Goal: Information Seeking & Learning: Learn about a topic

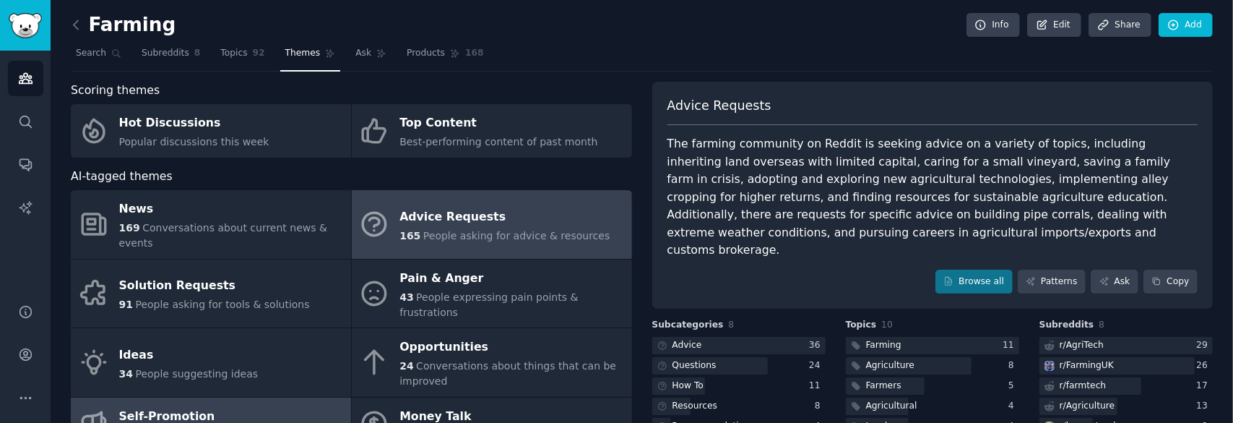
scroll to position [72, 0]
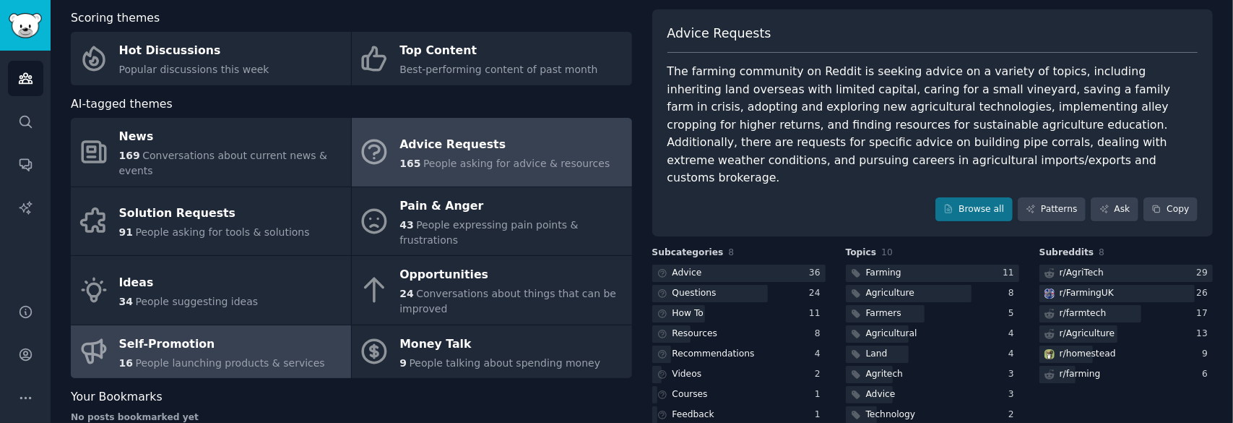
click at [206, 332] on div "Self-Promotion" at bounding box center [222, 343] width 206 height 23
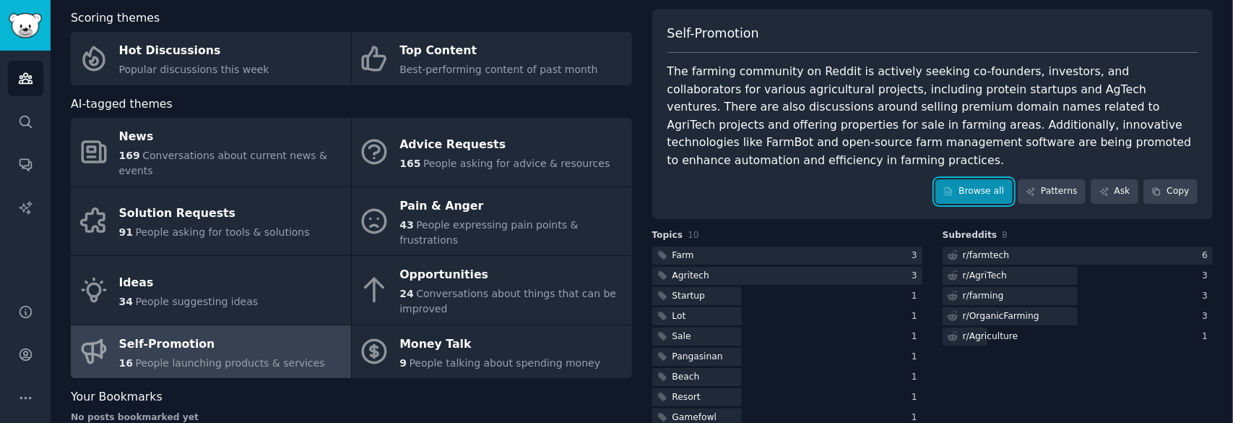
click at [983, 179] on link "Browse all" at bounding box center [974, 191] width 77 height 25
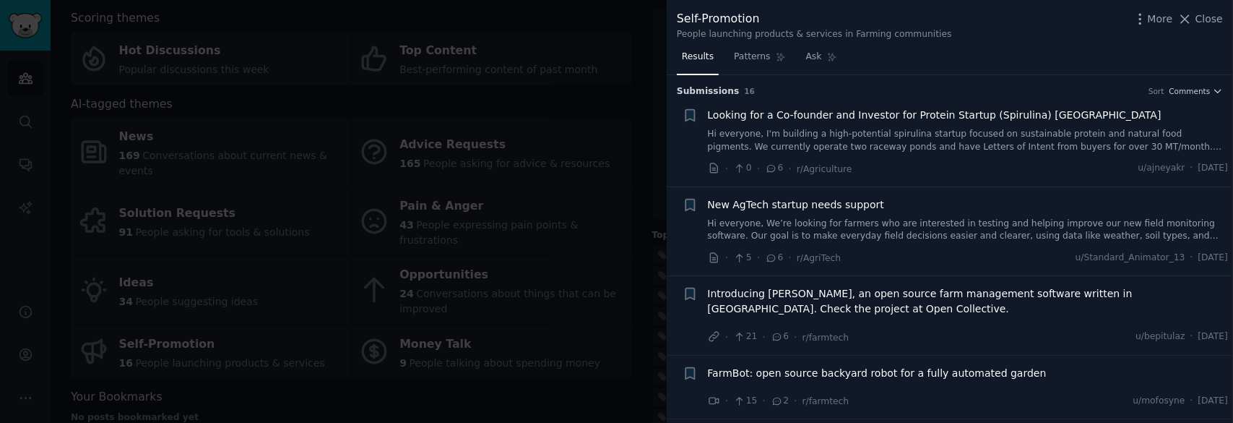
click at [599, 98] on div at bounding box center [616, 211] width 1233 height 423
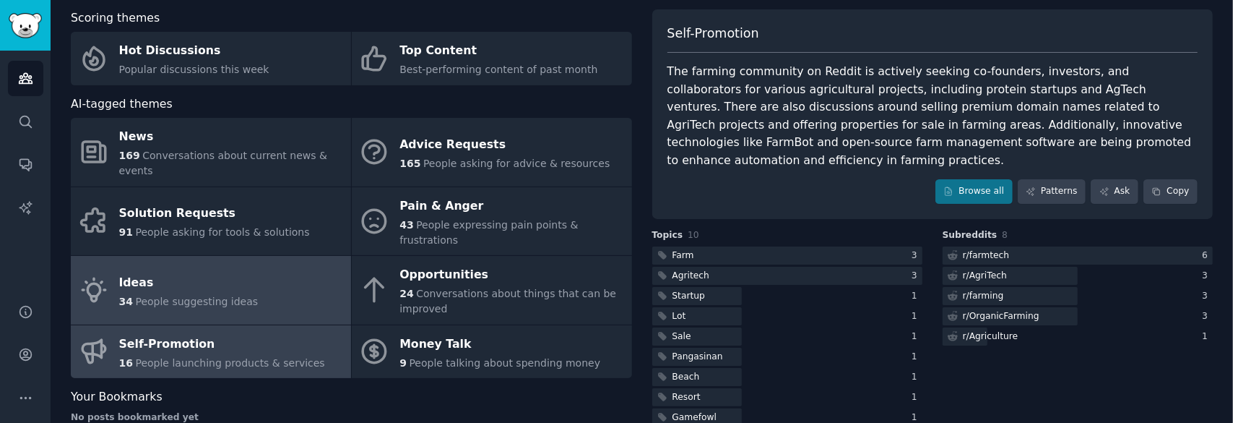
click at [223, 271] on div "Ideas" at bounding box center [188, 282] width 139 height 23
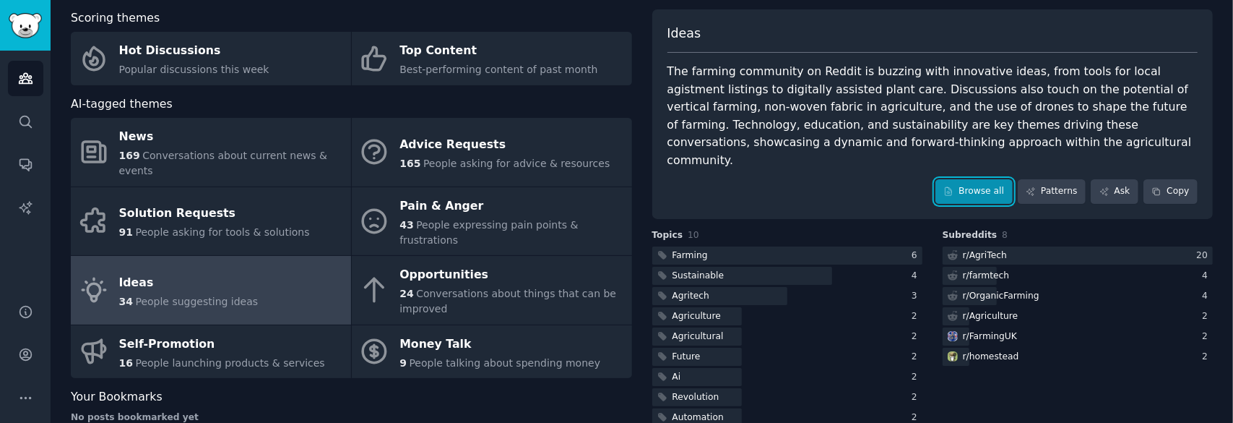
click at [978, 179] on link "Browse all" at bounding box center [974, 191] width 77 height 25
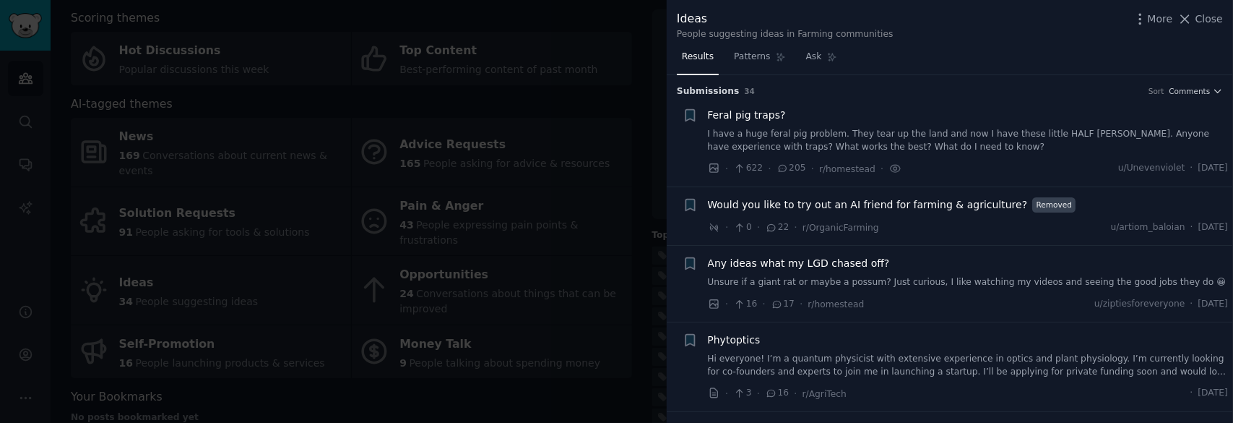
click at [627, 103] on div at bounding box center [616, 211] width 1233 height 423
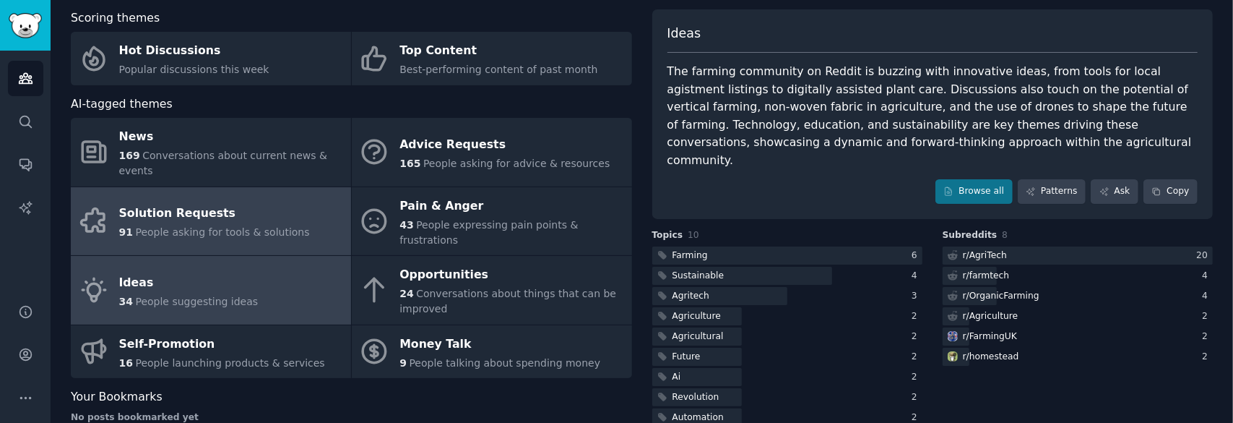
click at [331, 204] on link "Solution Requests 91 People asking for tools & solutions" at bounding box center [211, 221] width 280 height 69
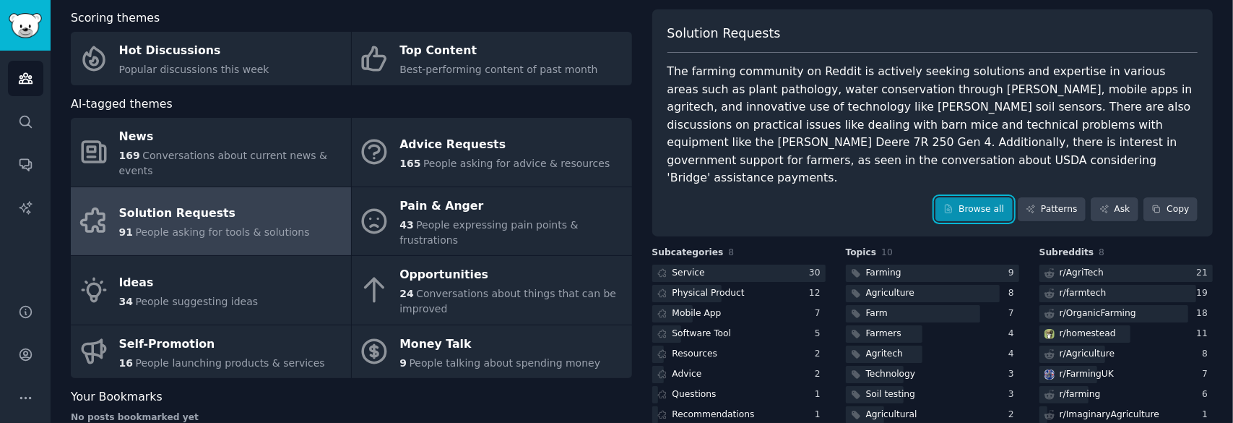
click at [999, 197] on link "Browse all" at bounding box center [974, 209] width 77 height 25
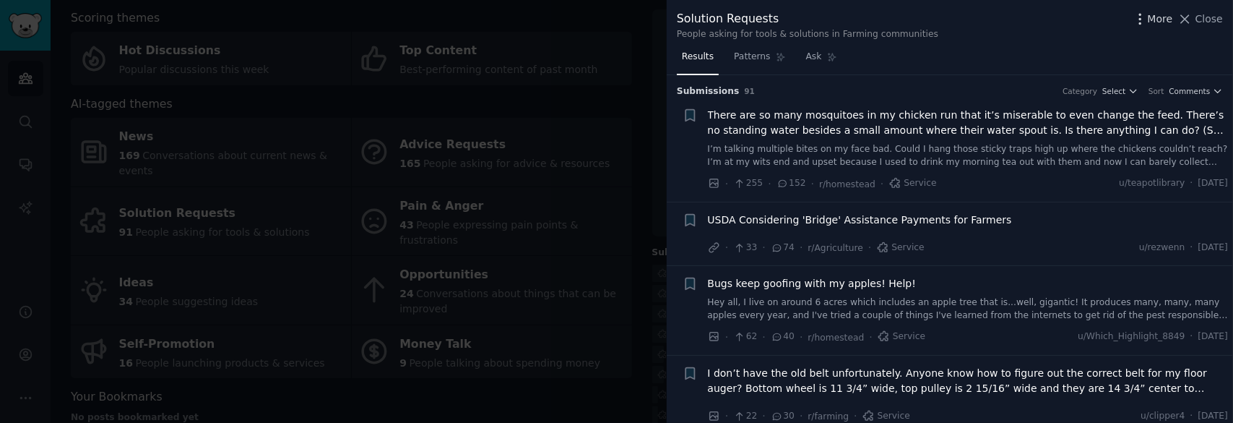
click at [1148, 17] on icon "button" at bounding box center [1140, 19] width 15 height 15
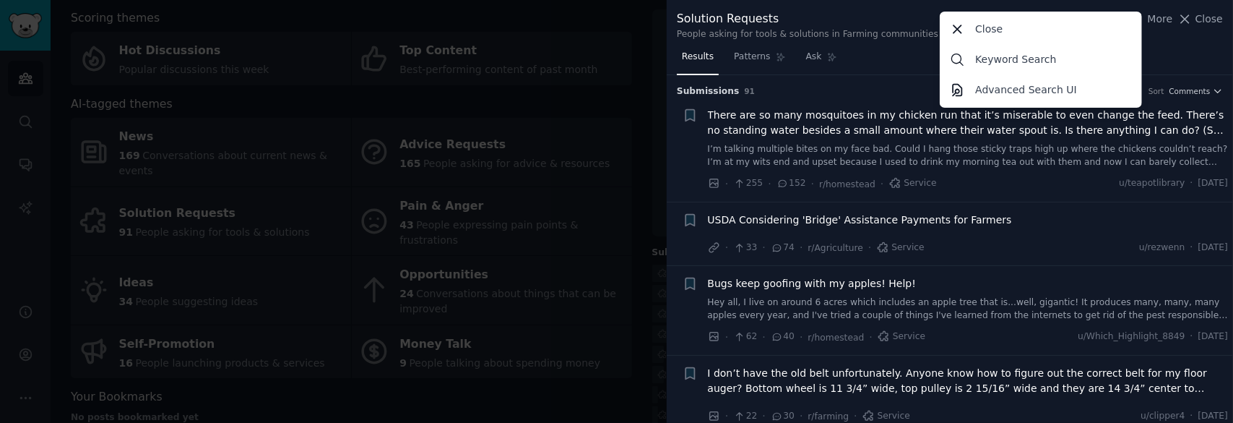
click at [630, 69] on div at bounding box center [616, 211] width 1233 height 423
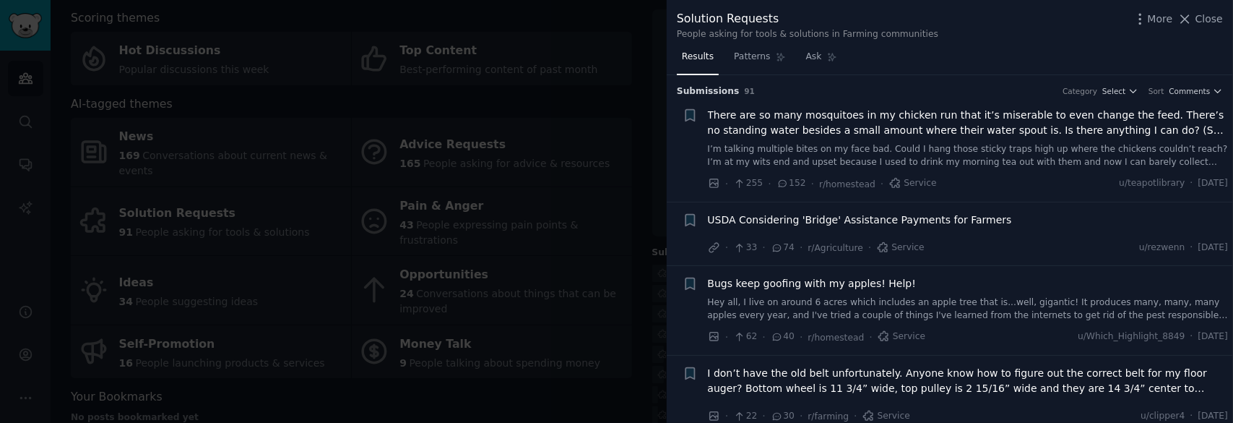
click at [624, 23] on div at bounding box center [616, 211] width 1233 height 423
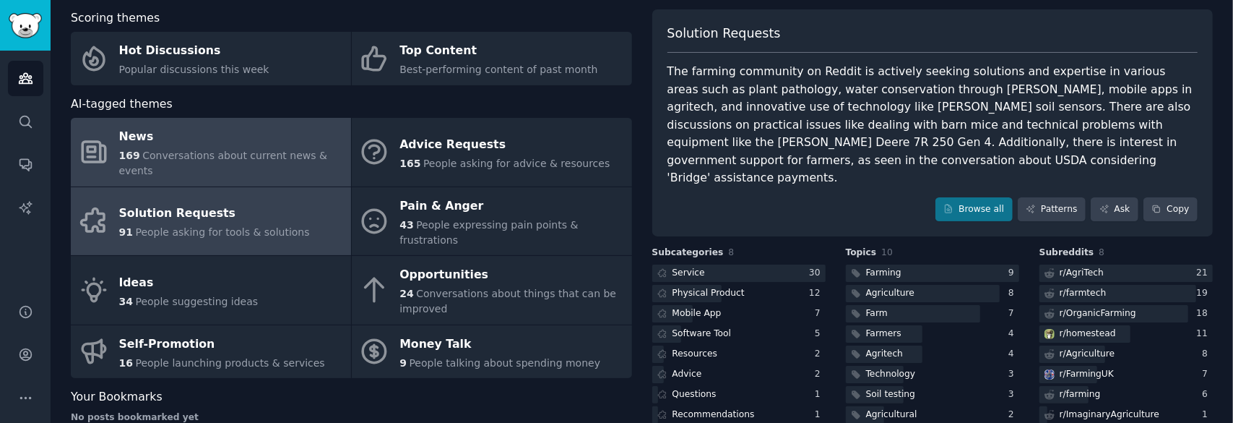
click at [235, 144] on div "News" at bounding box center [231, 137] width 225 height 23
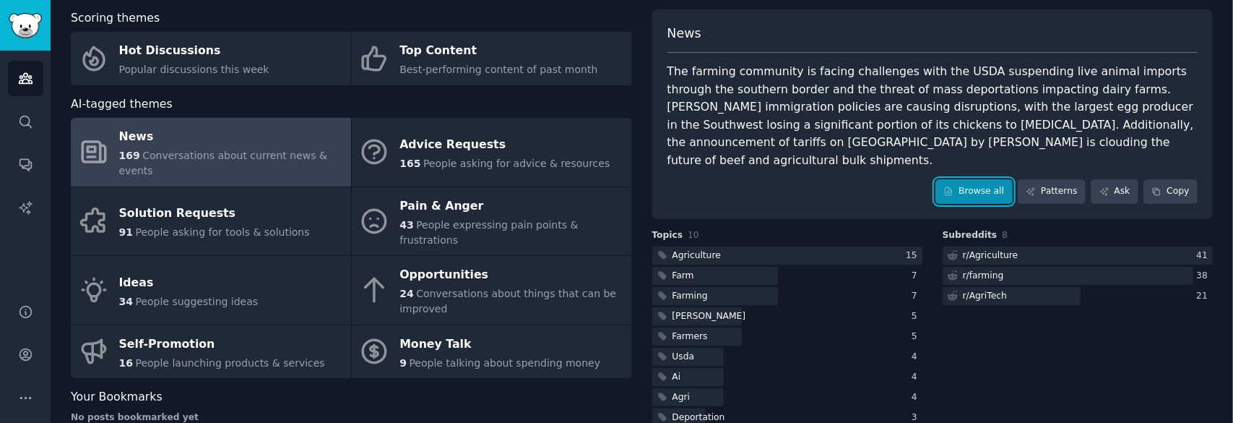
click at [997, 179] on link "Browse all" at bounding box center [974, 191] width 77 height 25
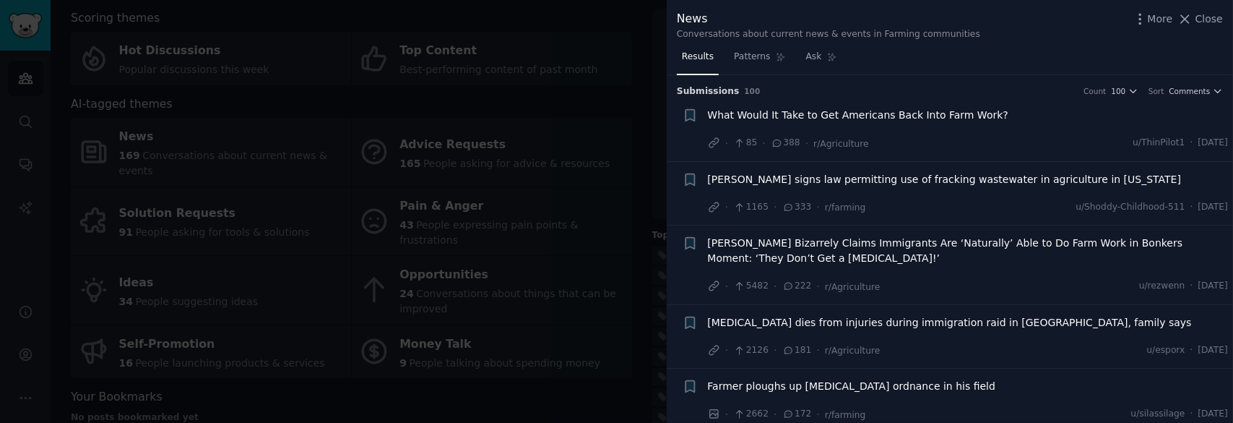
click at [595, 57] on div at bounding box center [616, 211] width 1233 height 423
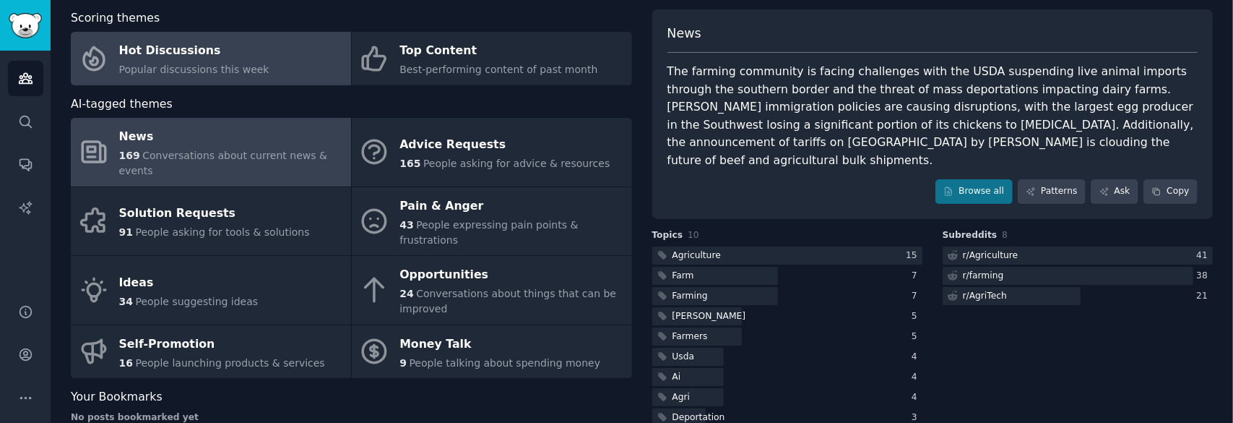
click at [240, 52] on div "Hot Discussions" at bounding box center [194, 51] width 150 height 23
